Goal: Task Accomplishment & Management: Manage account settings

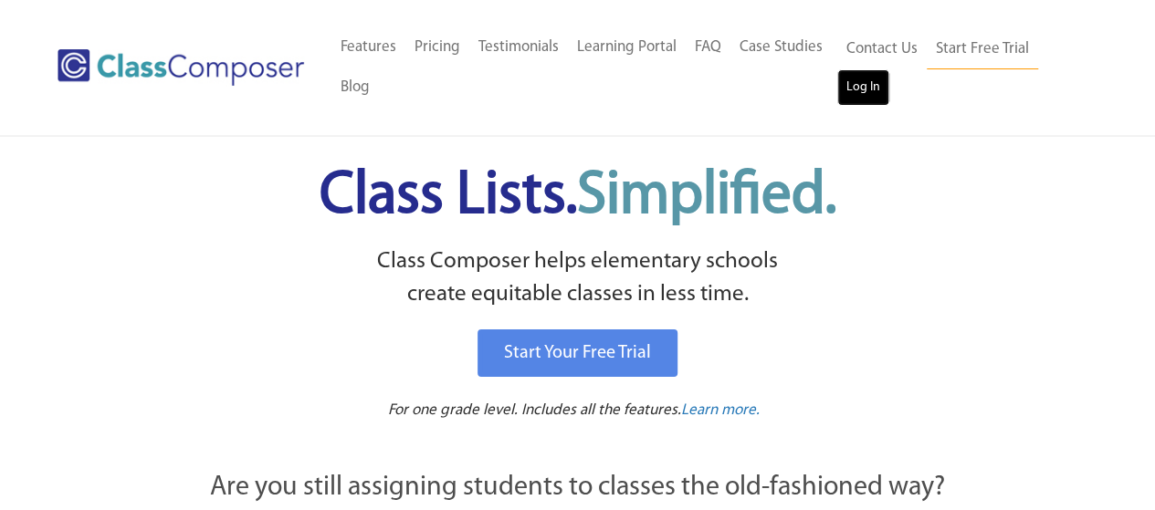
click at [872, 77] on link "Log In" at bounding box center [863, 87] width 52 height 37
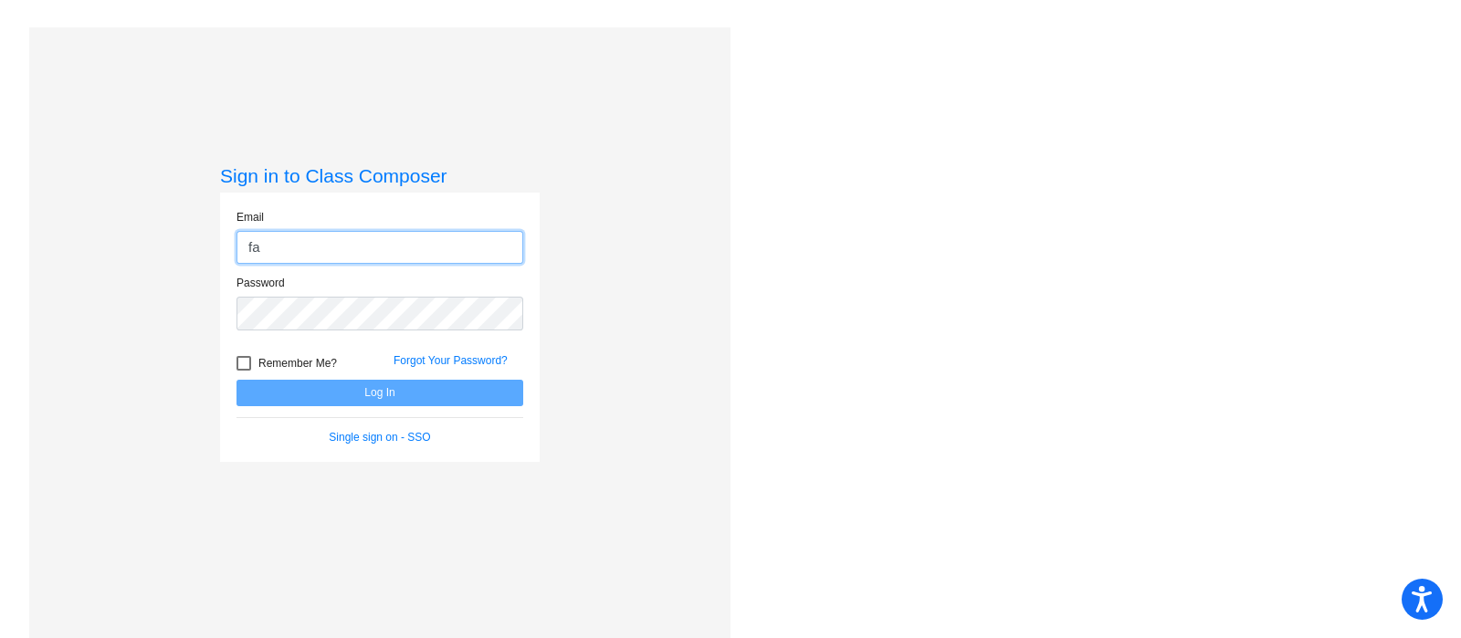
type input "f"
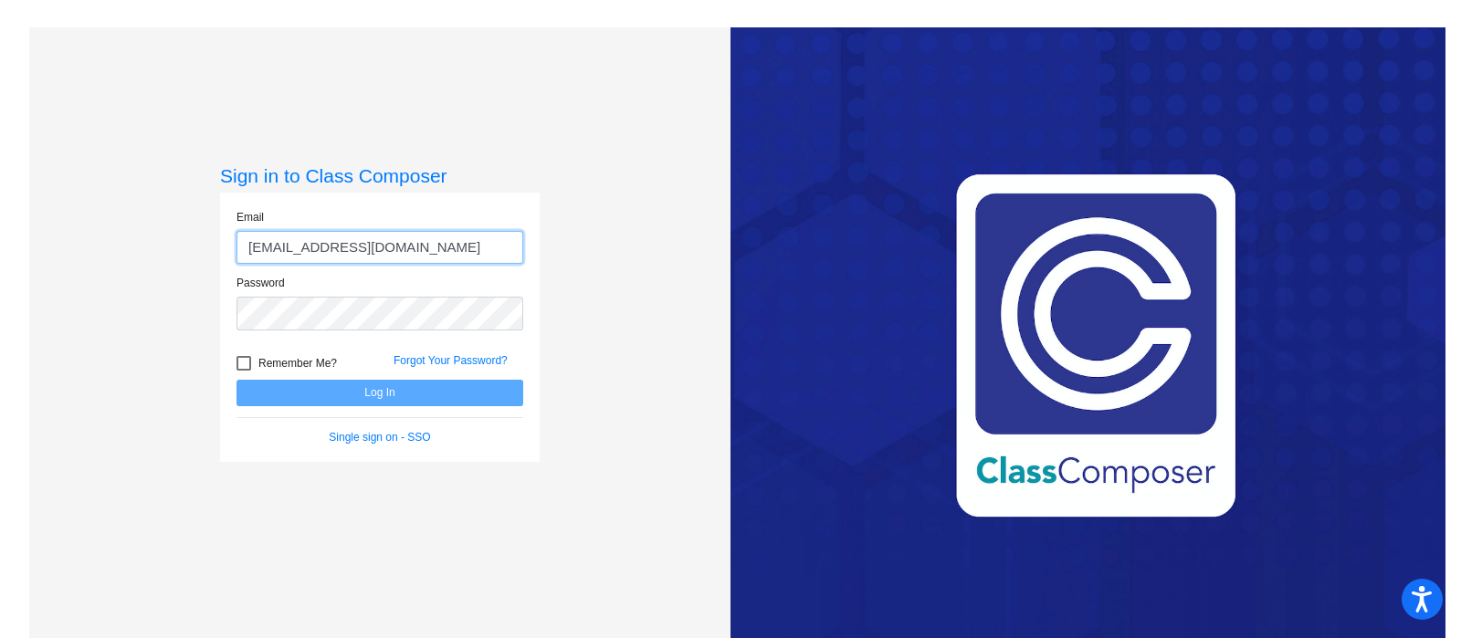
type input "aguilarc@mdusd.org"
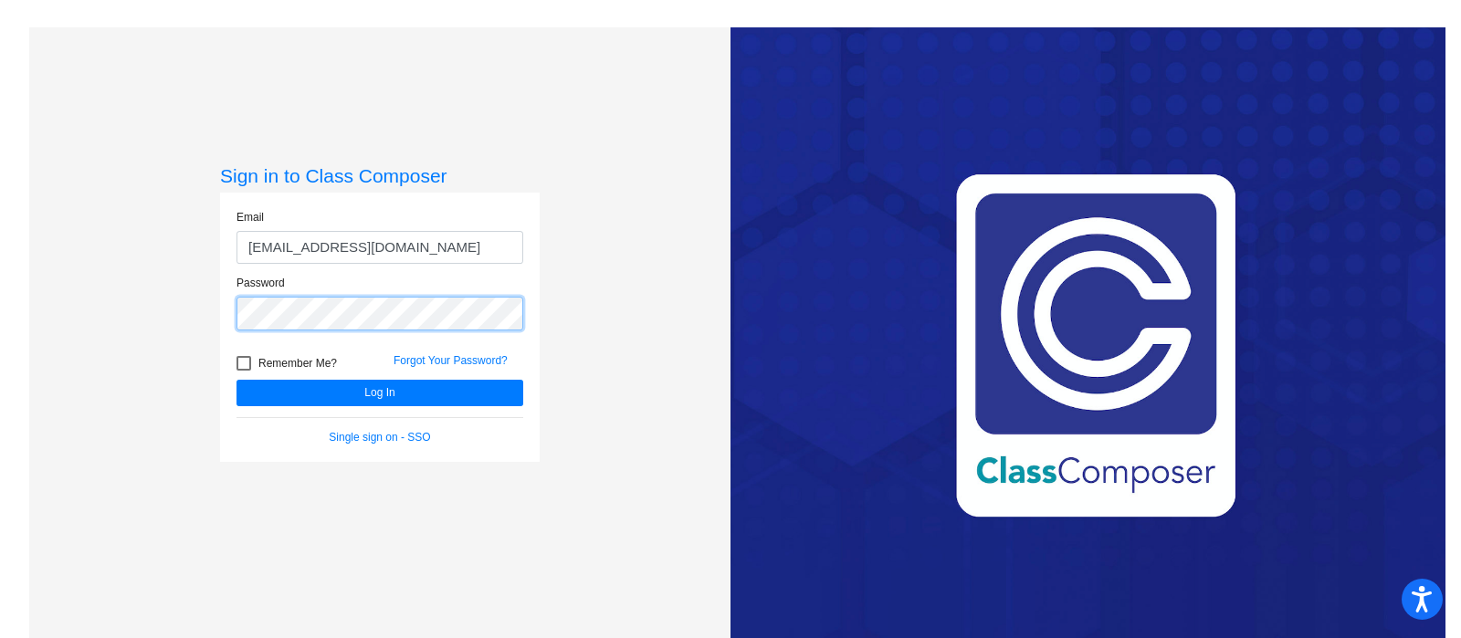
click at [236, 380] on button "Log In" at bounding box center [379, 393] width 287 height 26
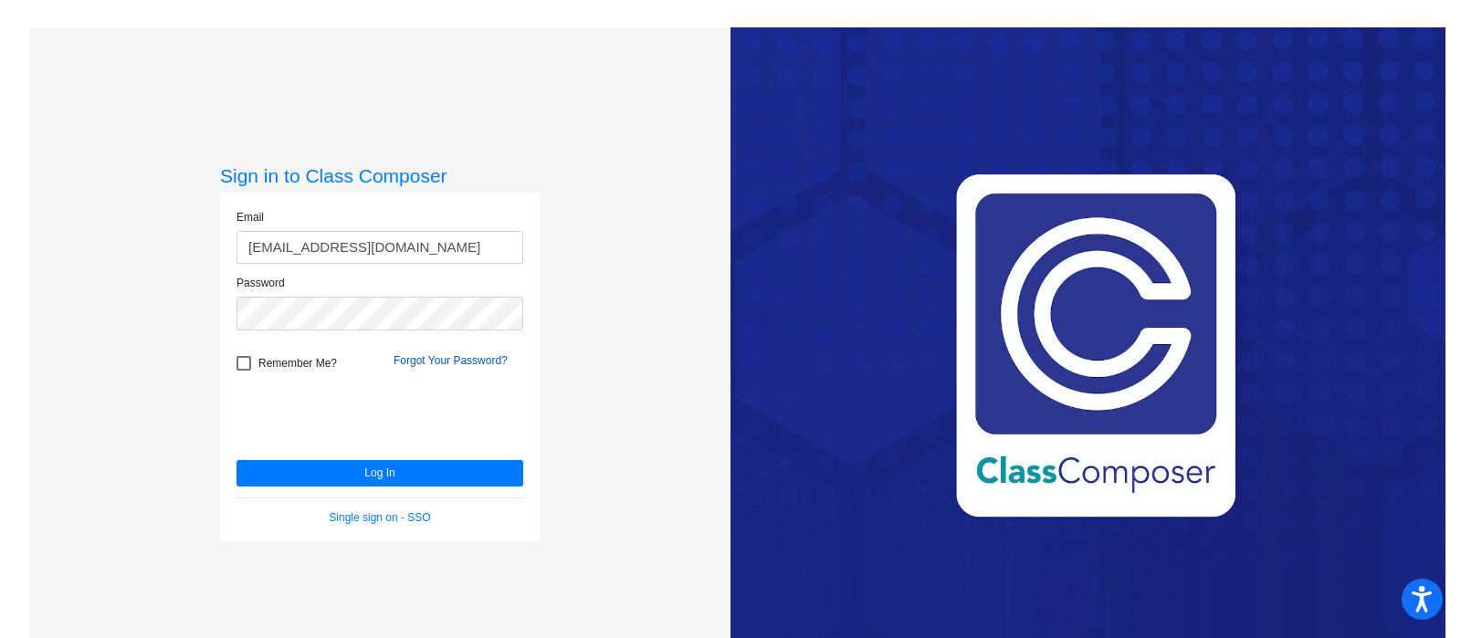
click at [452, 361] on link "Forgot Your Password?" at bounding box center [451, 360] width 114 height 13
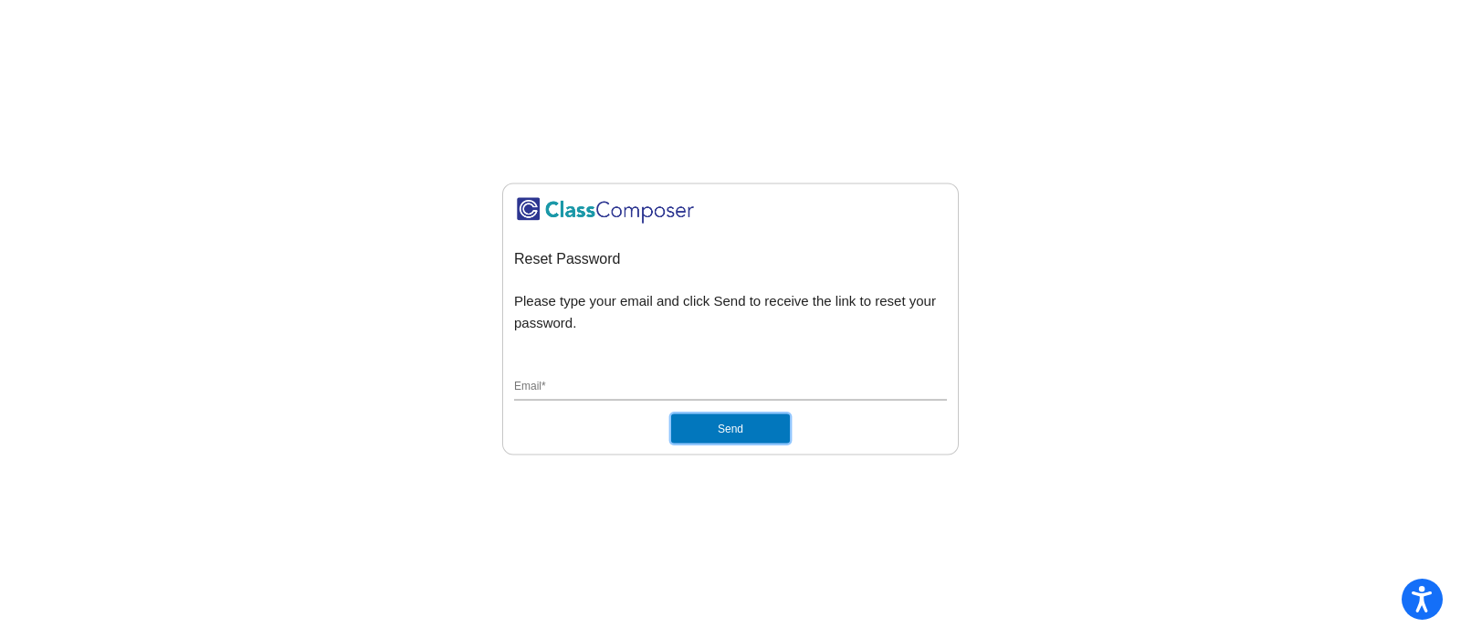
click at [730, 422] on button "Send" at bounding box center [730, 429] width 119 height 29
click at [689, 381] on input "Email *" at bounding box center [730, 388] width 433 height 16
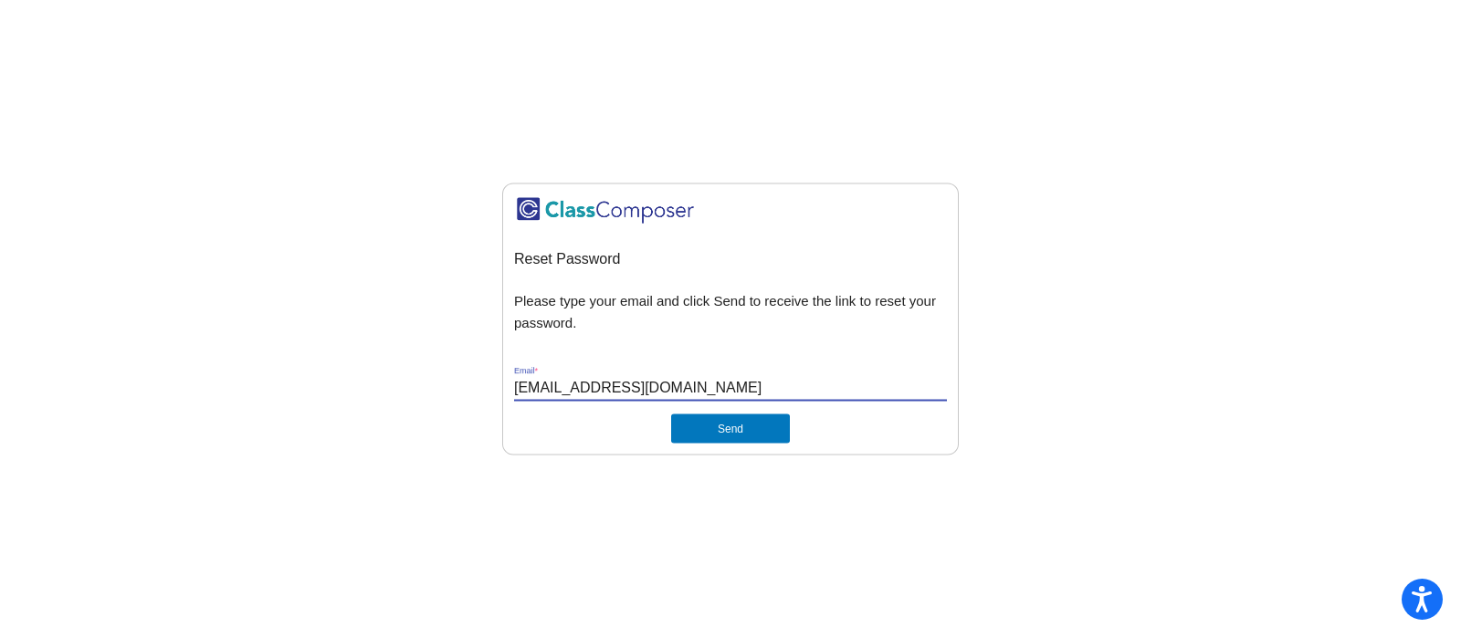
type input "aguilarc@mdusd.org"
click at [671, 415] on button "Send" at bounding box center [730, 429] width 119 height 29
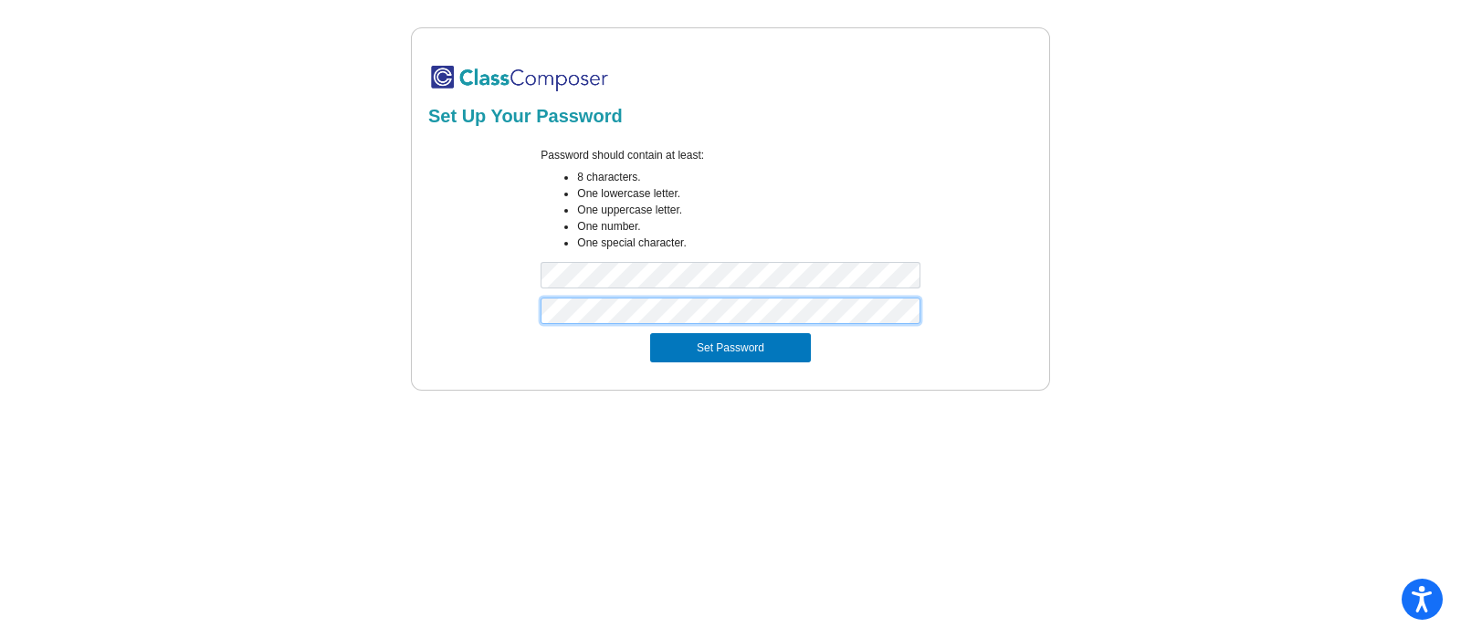
click at [650, 333] on button "Set Password" at bounding box center [730, 347] width 161 height 29
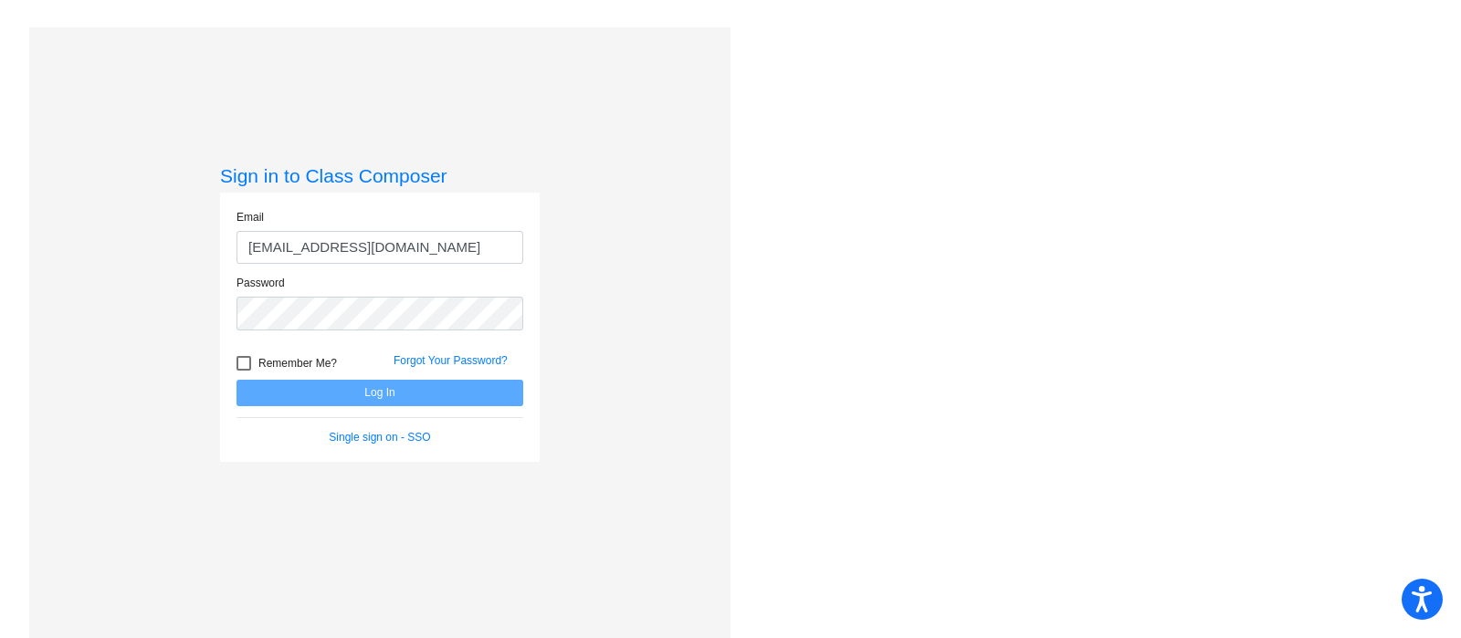
type input "aguilarc@mdusd.org"
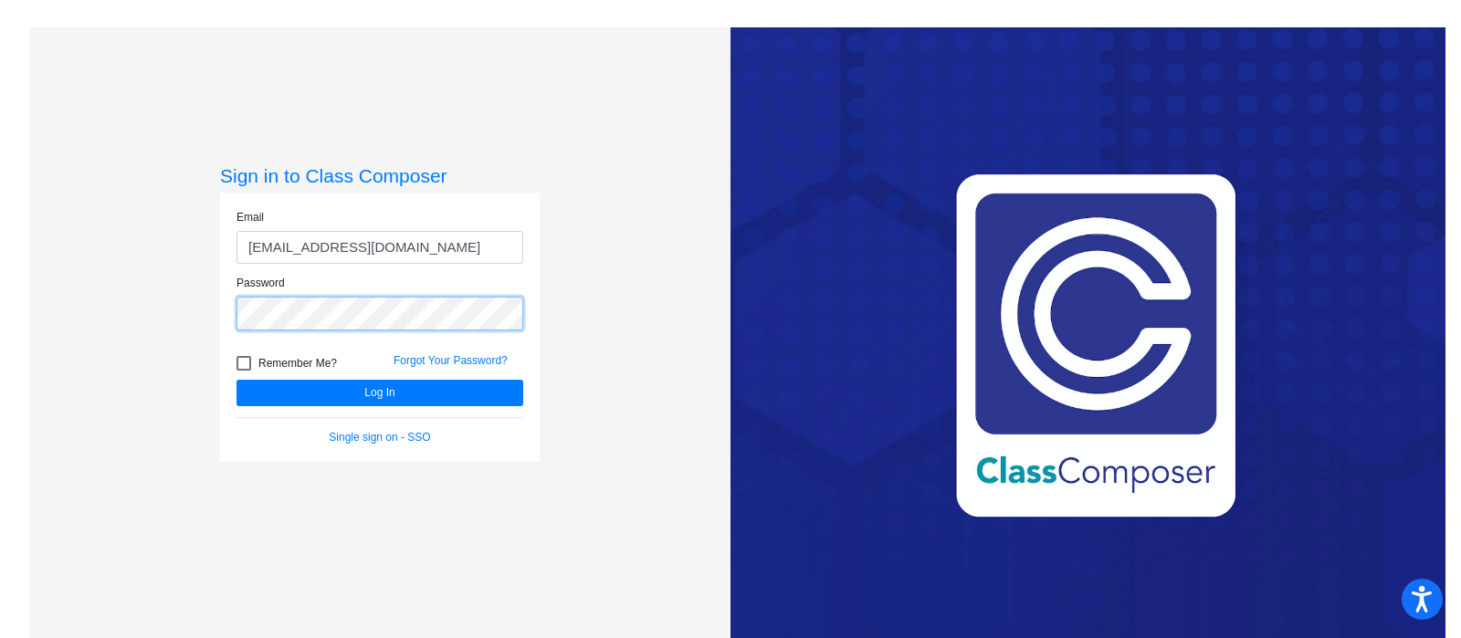
click at [236, 380] on button "Log In" at bounding box center [379, 393] width 287 height 26
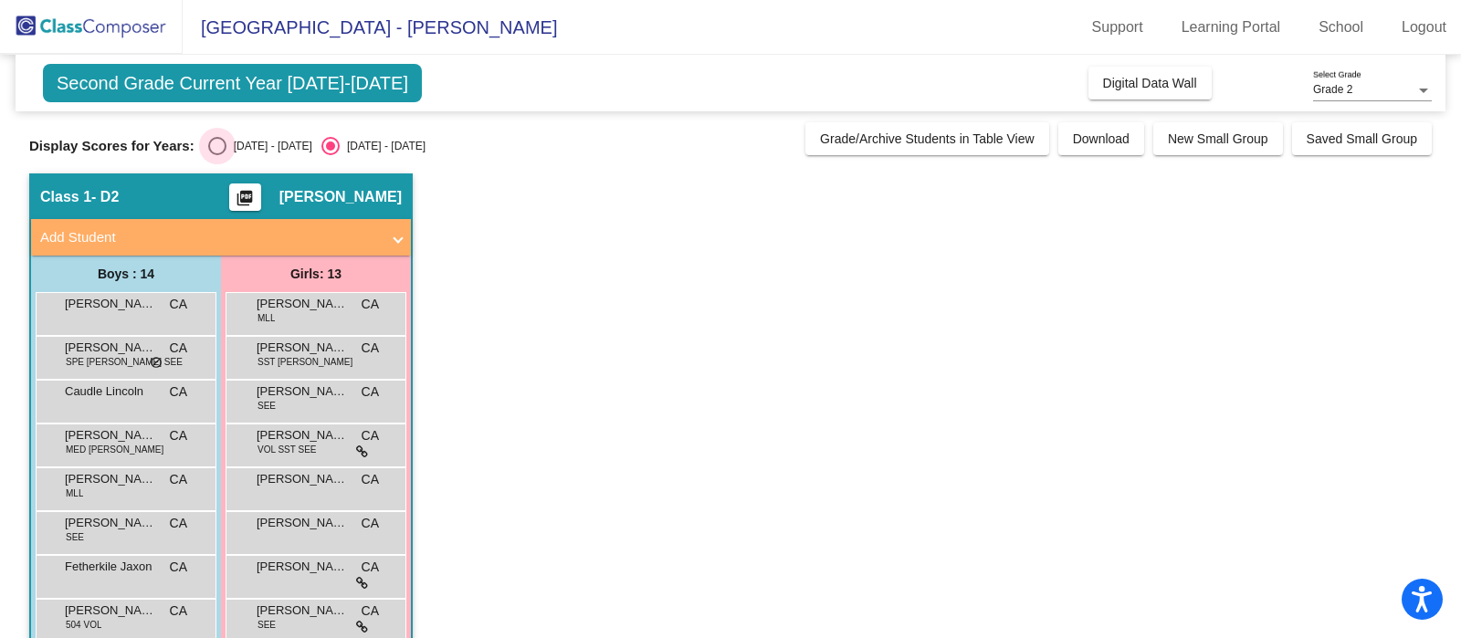
click at [215, 140] on div "Select an option" at bounding box center [217, 146] width 18 height 18
click at [216, 155] on input "2024 - 2025" at bounding box center [216, 155] width 1 height 1
radio input "true"
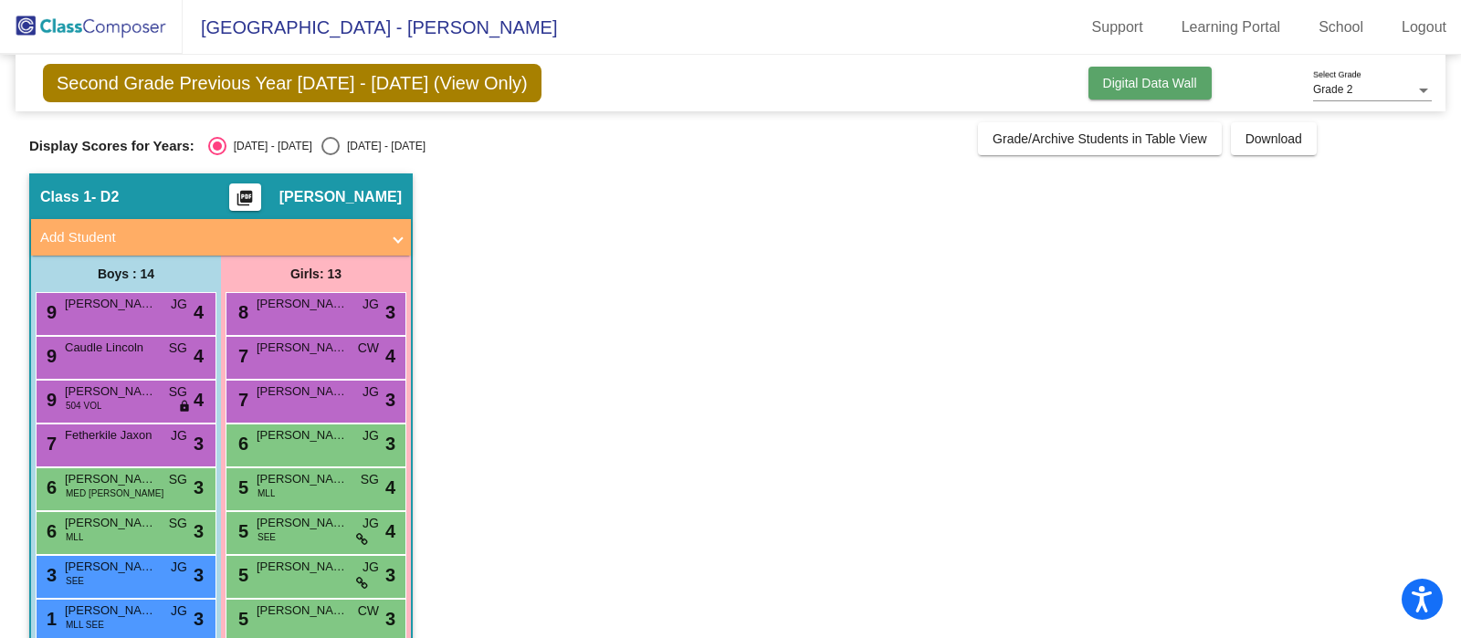
click at [1164, 80] on span "Digital Data Wall" at bounding box center [1150, 83] width 94 height 15
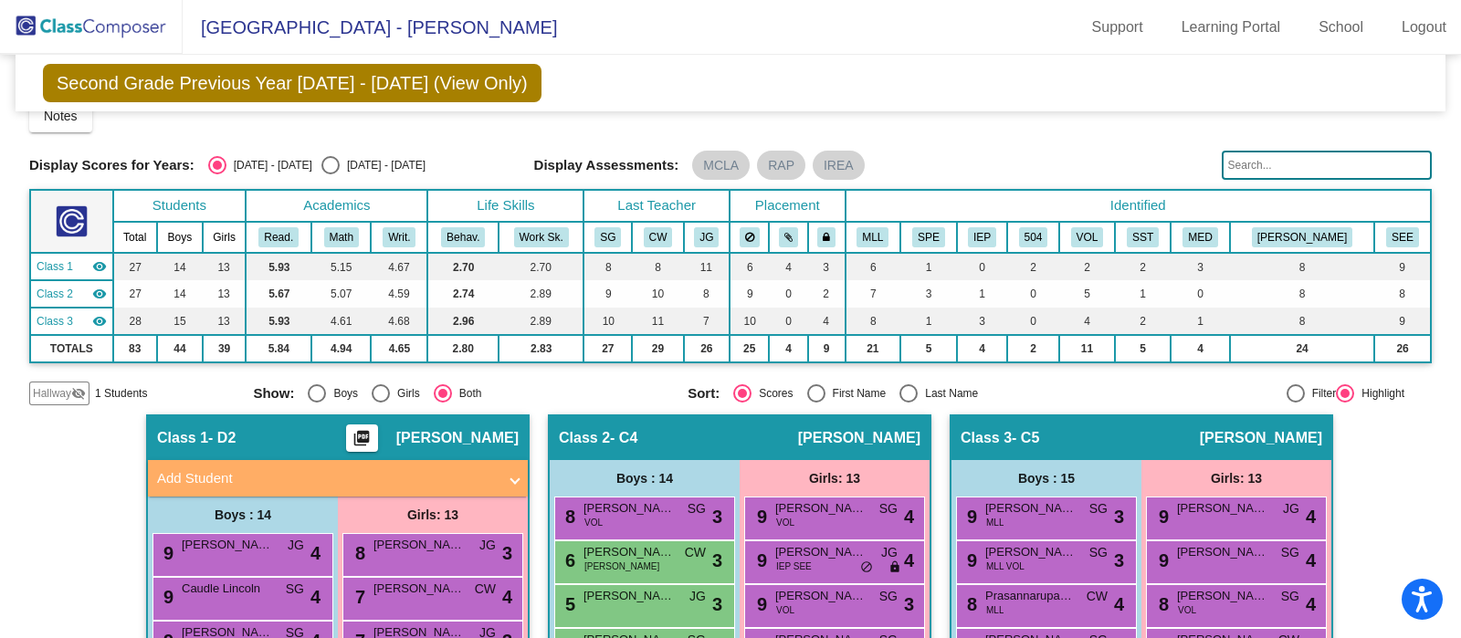
scroll to position [16, 0]
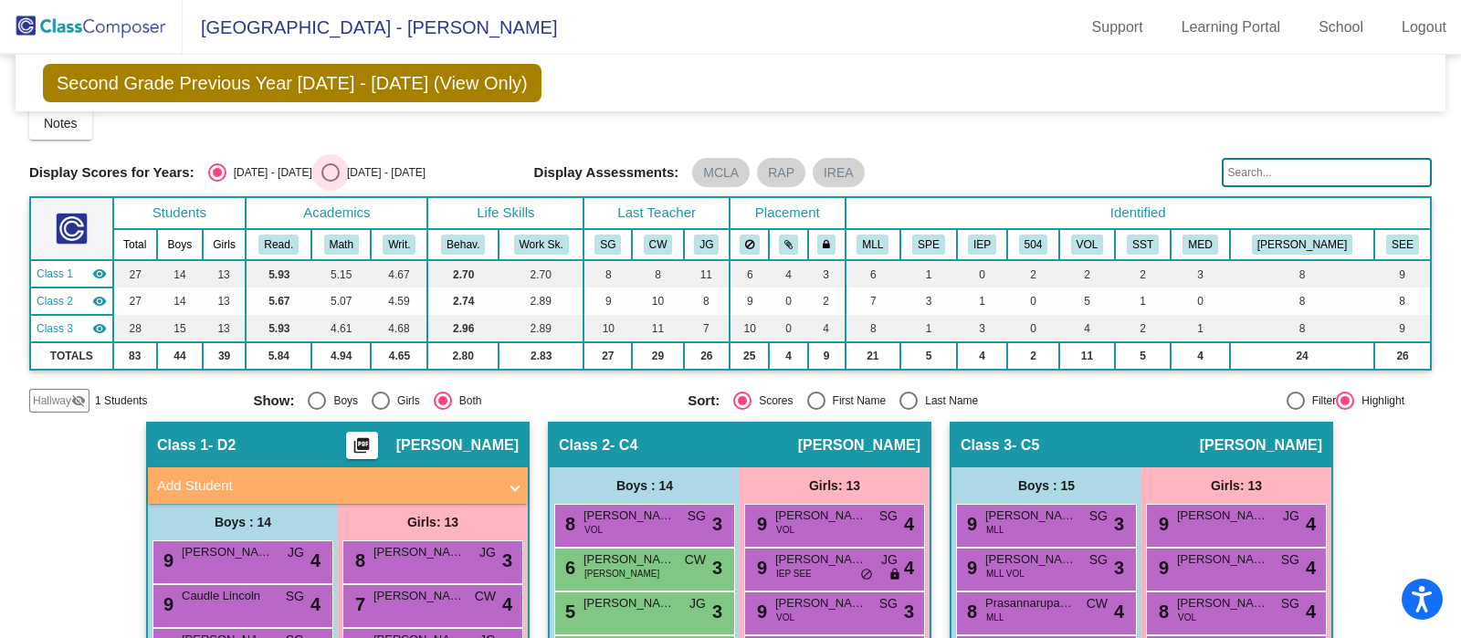
click at [321, 165] on div "Select an option" at bounding box center [330, 172] width 18 height 18
click at [330, 182] on input "2025 - 2026" at bounding box center [330, 182] width 1 height 1
radio input "true"
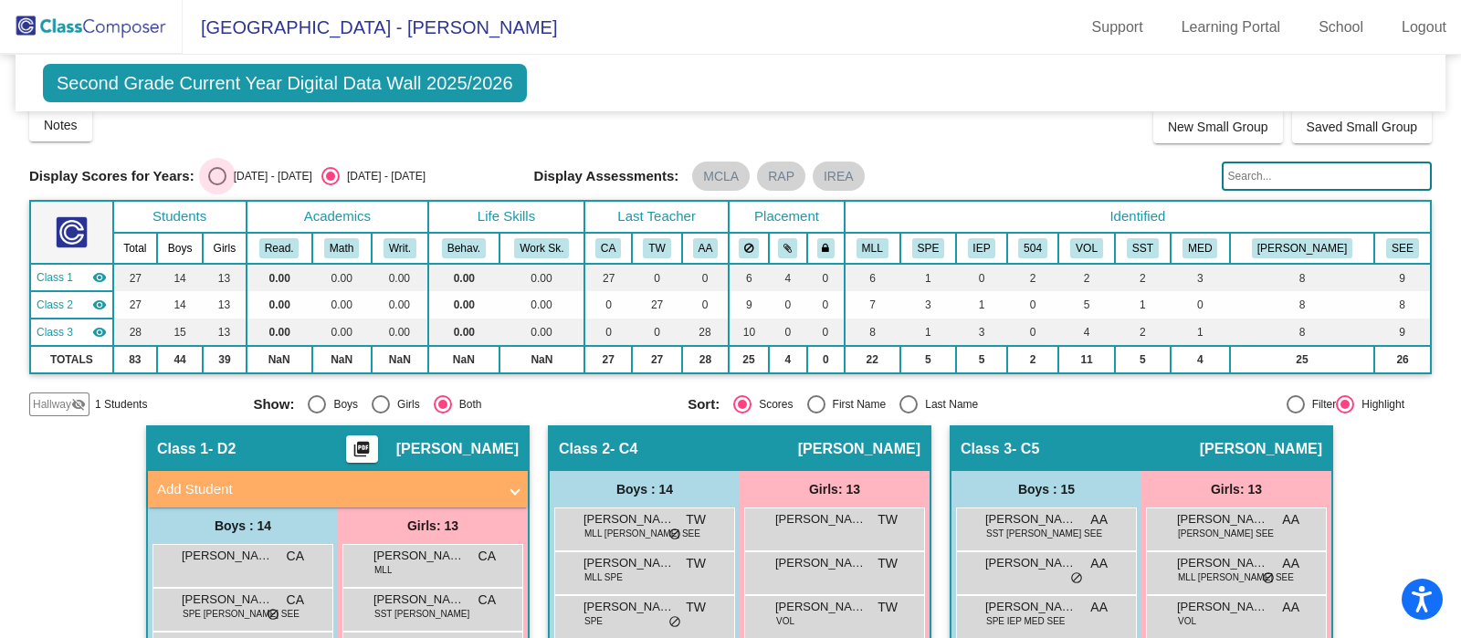
click at [222, 169] on div "Select an option" at bounding box center [217, 176] width 18 height 18
click at [217, 185] on input "2024 - 2025" at bounding box center [216, 185] width 1 height 1
radio input "true"
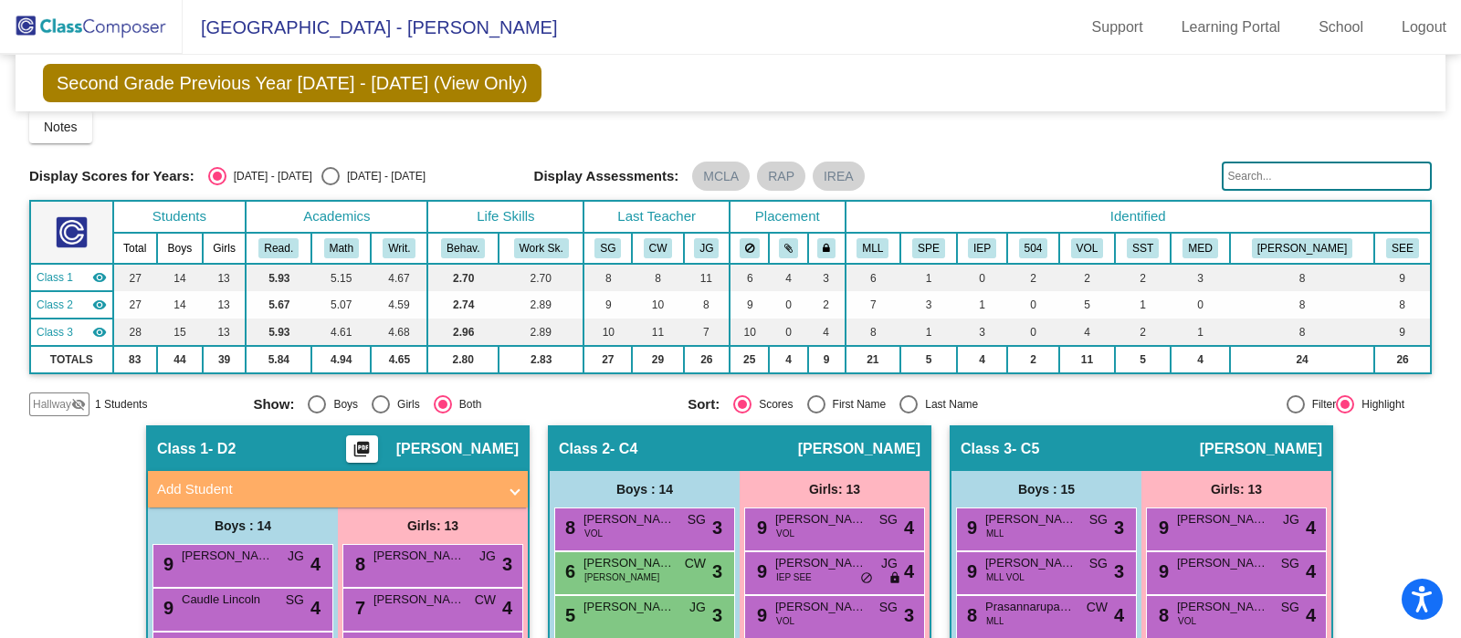
scroll to position [0, 0]
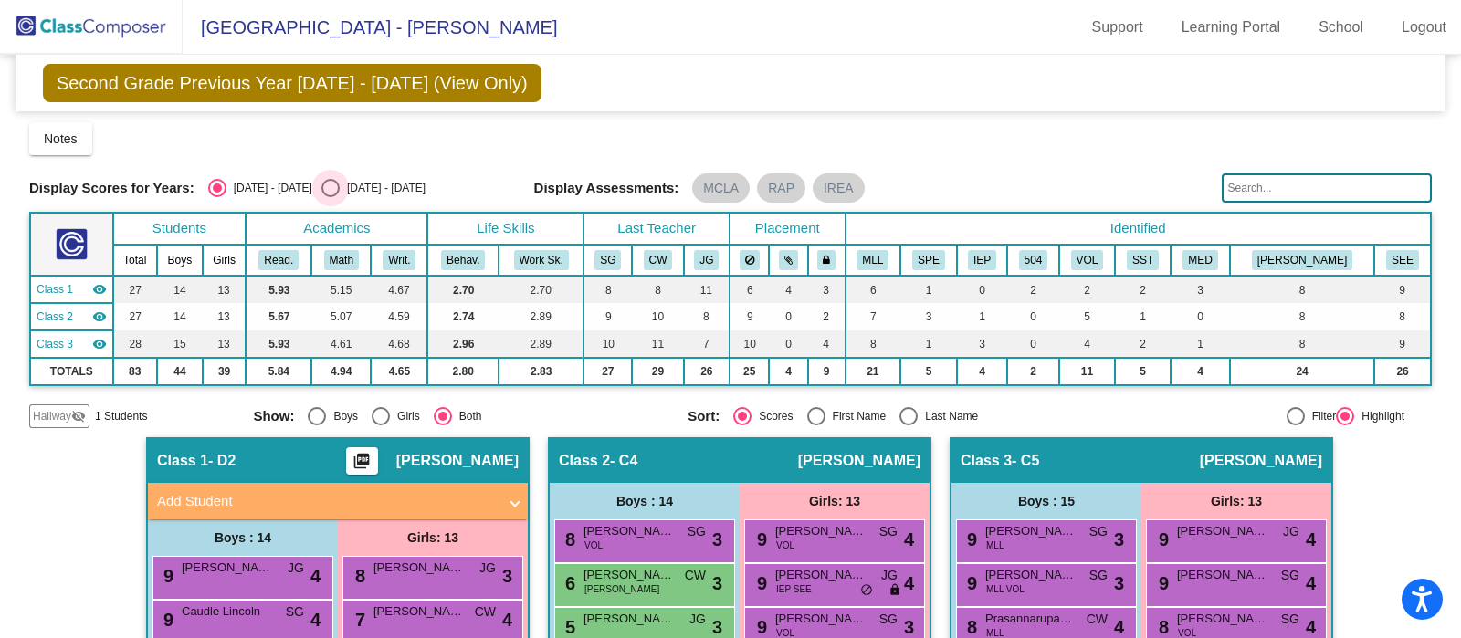
click at [321, 180] on div "Select an option" at bounding box center [330, 188] width 18 height 18
click at [330, 197] on input "2025 - 2026" at bounding box center [330, 197] width 1 height 1
radio input "true"
